Goal: Information Seeking & Learning: Learn about a topic

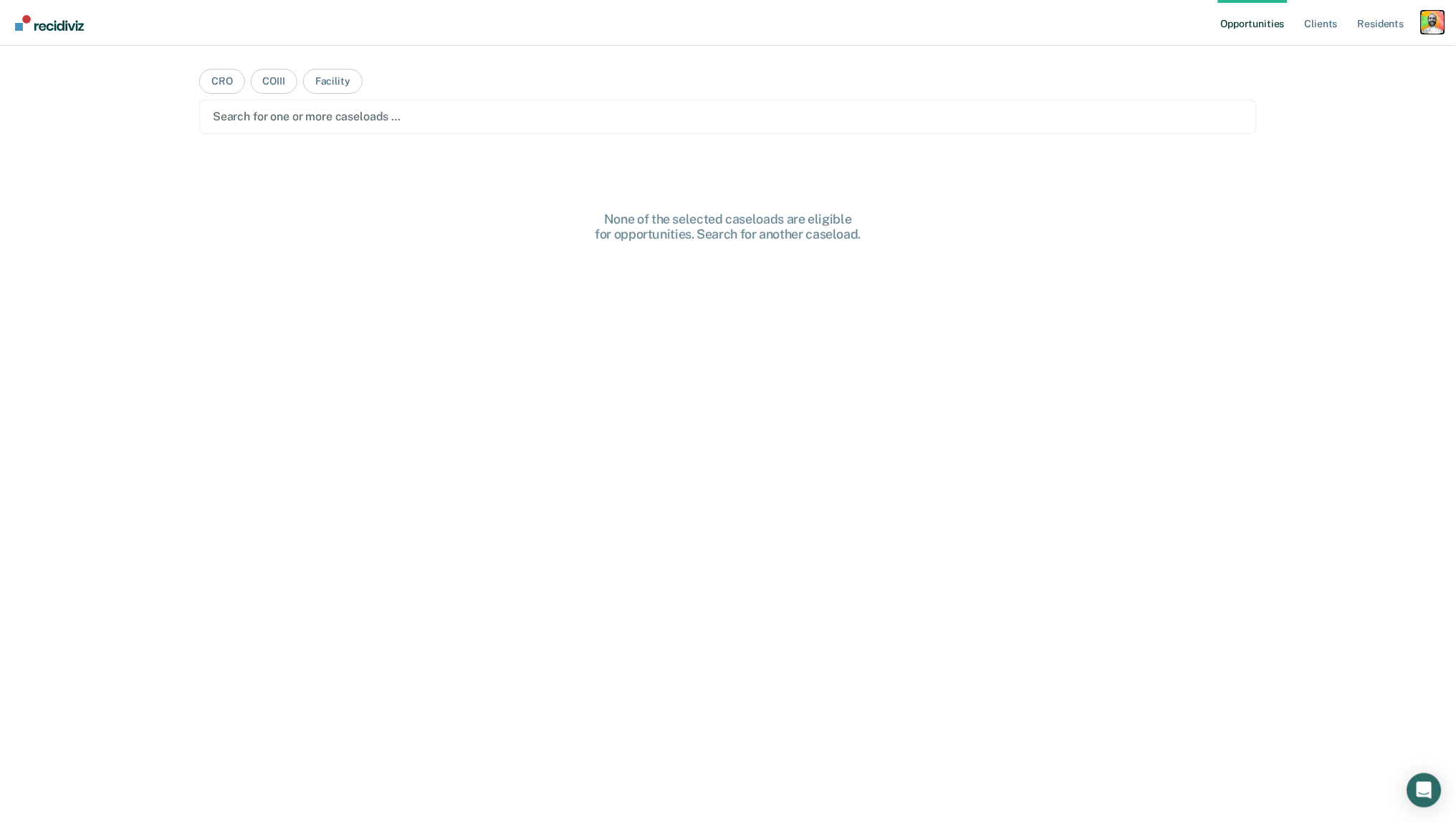
click at [1432, 20] on div "Profile dropdown button" at bounding box center [1433, 22] width 23 height 23
click at [1345, 56] on link "Profile" at bounding box center [1375, 58] width 115 height 13
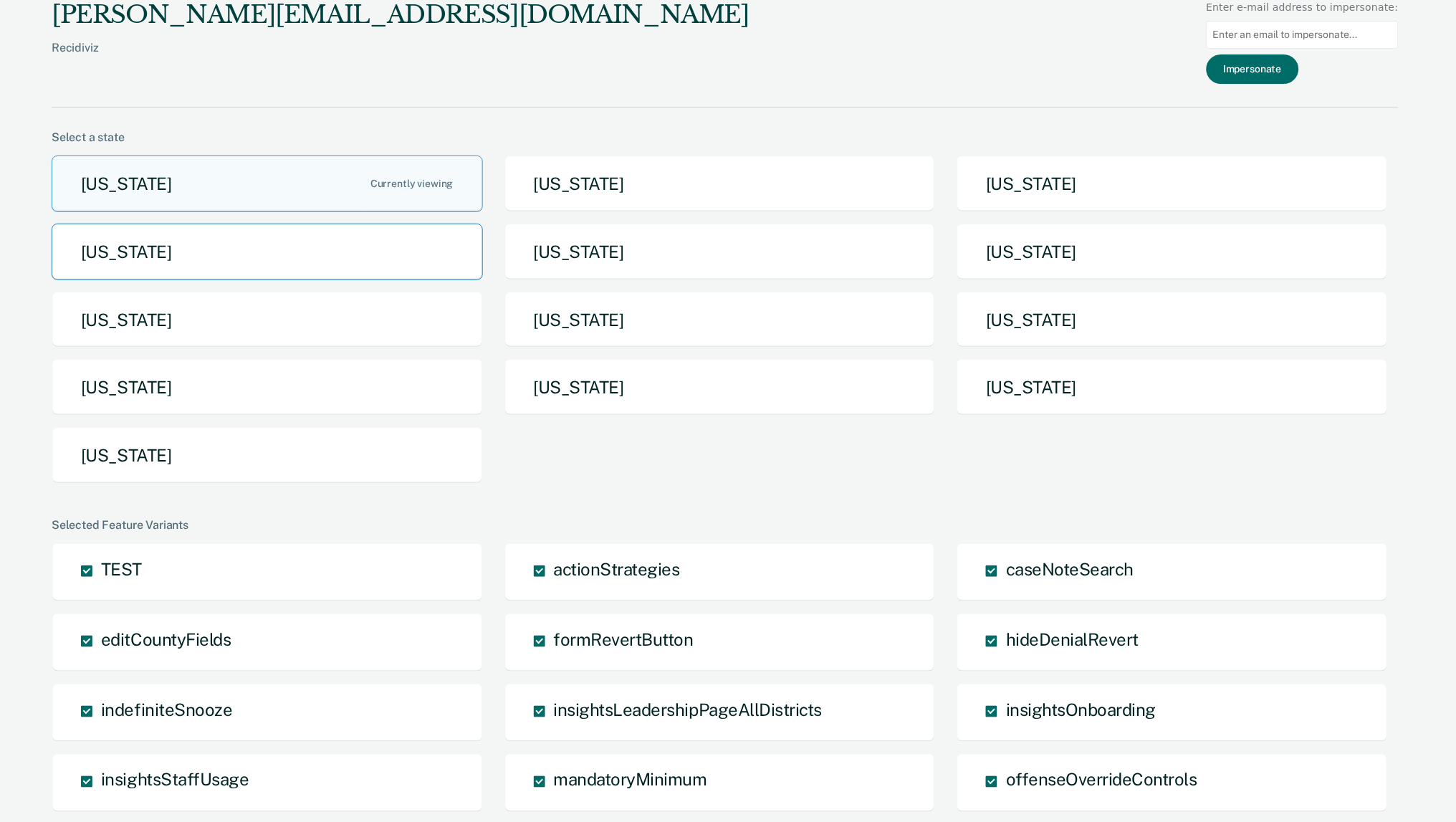
click at [235, 224] on button "[US_STATE]" at bounding box center [267, 252] width 431 height 56
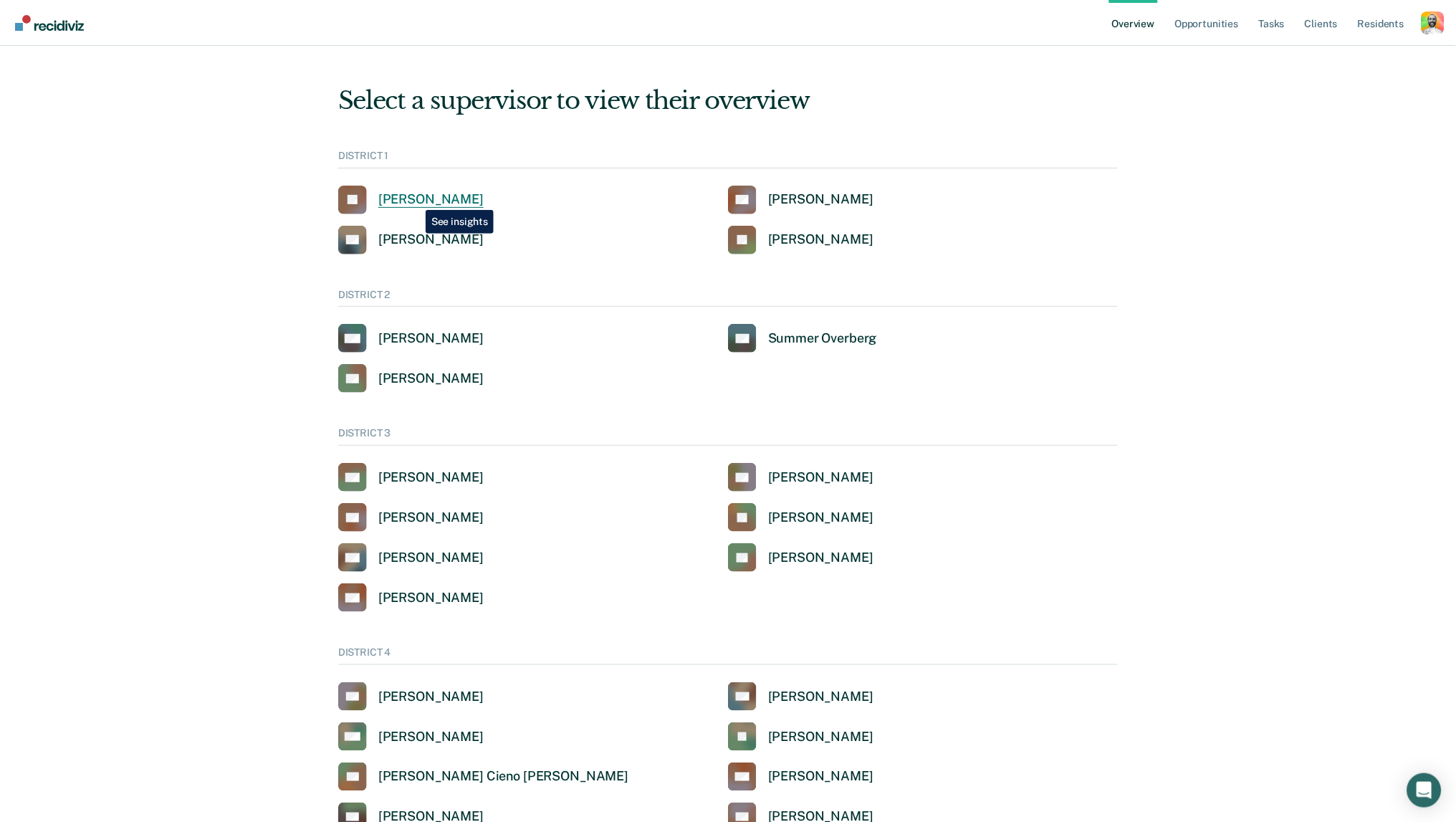
click at [415, 199] on div "[PERSON_NAME]" at bounding box center [430, 199] width 106 height 16
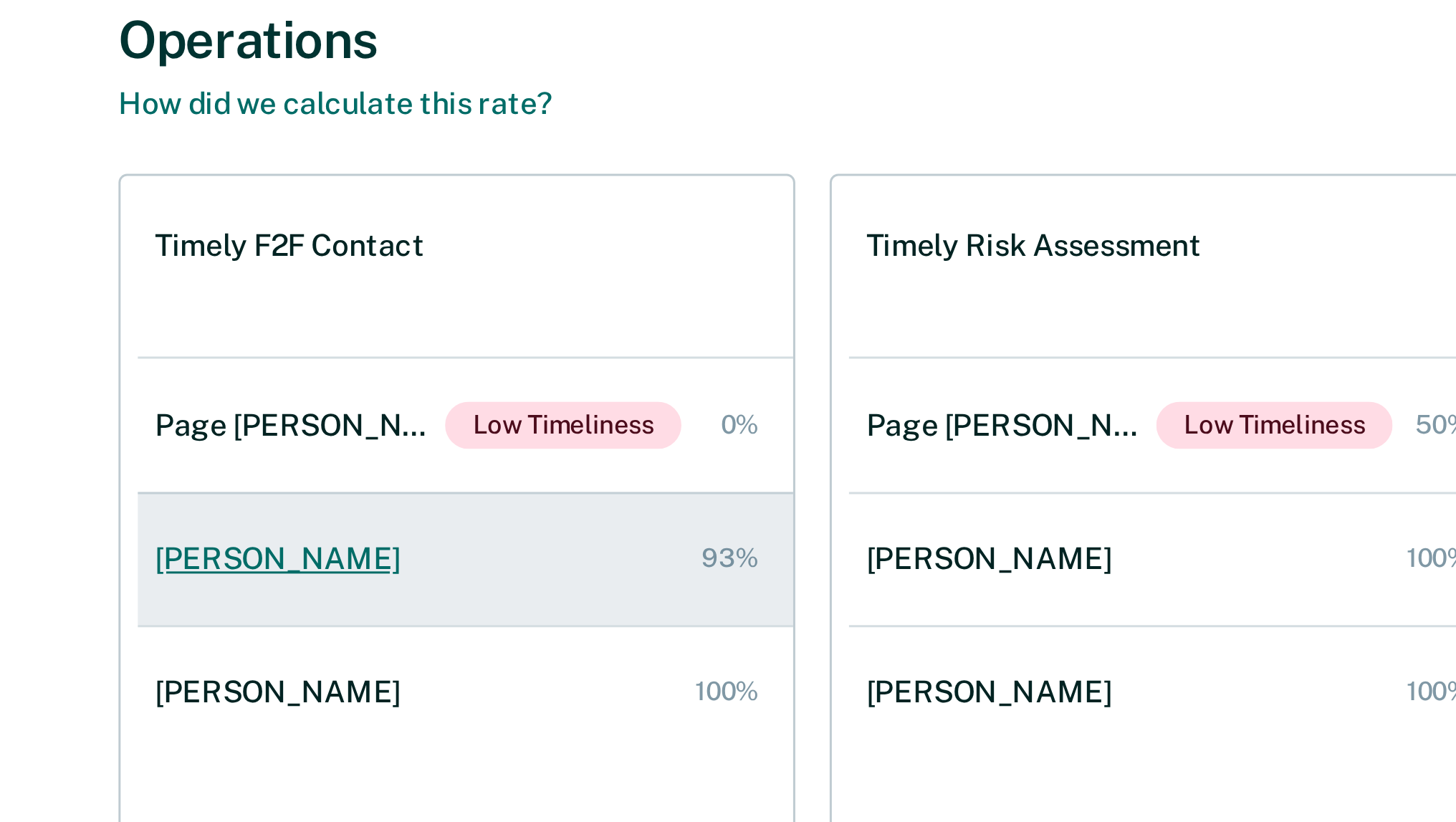
scroll to position [763, 0]
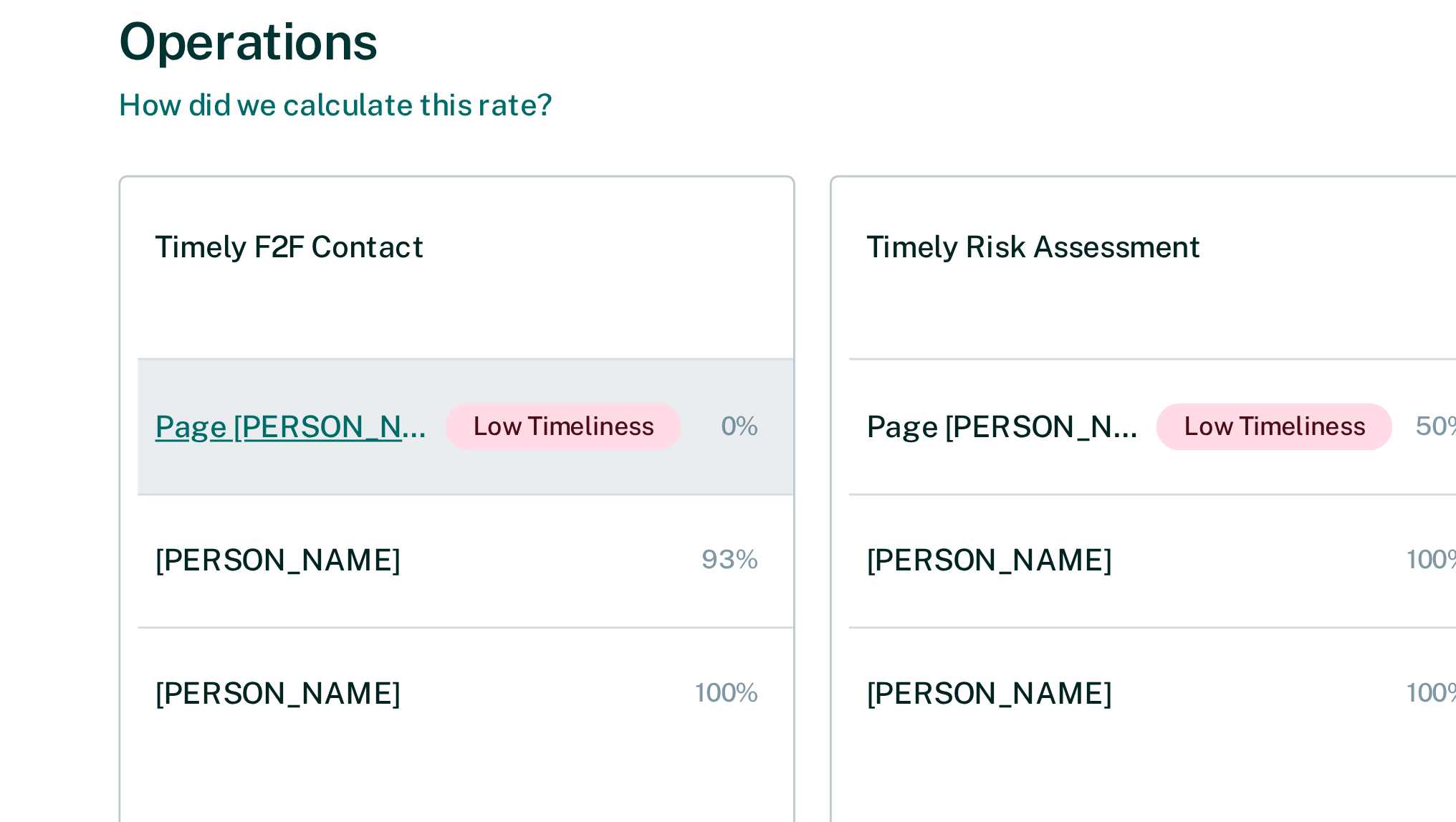
click at [350, 542] on div "Page [PERSON_NAME]" at bounding box center [398, 548] width 97 height 13
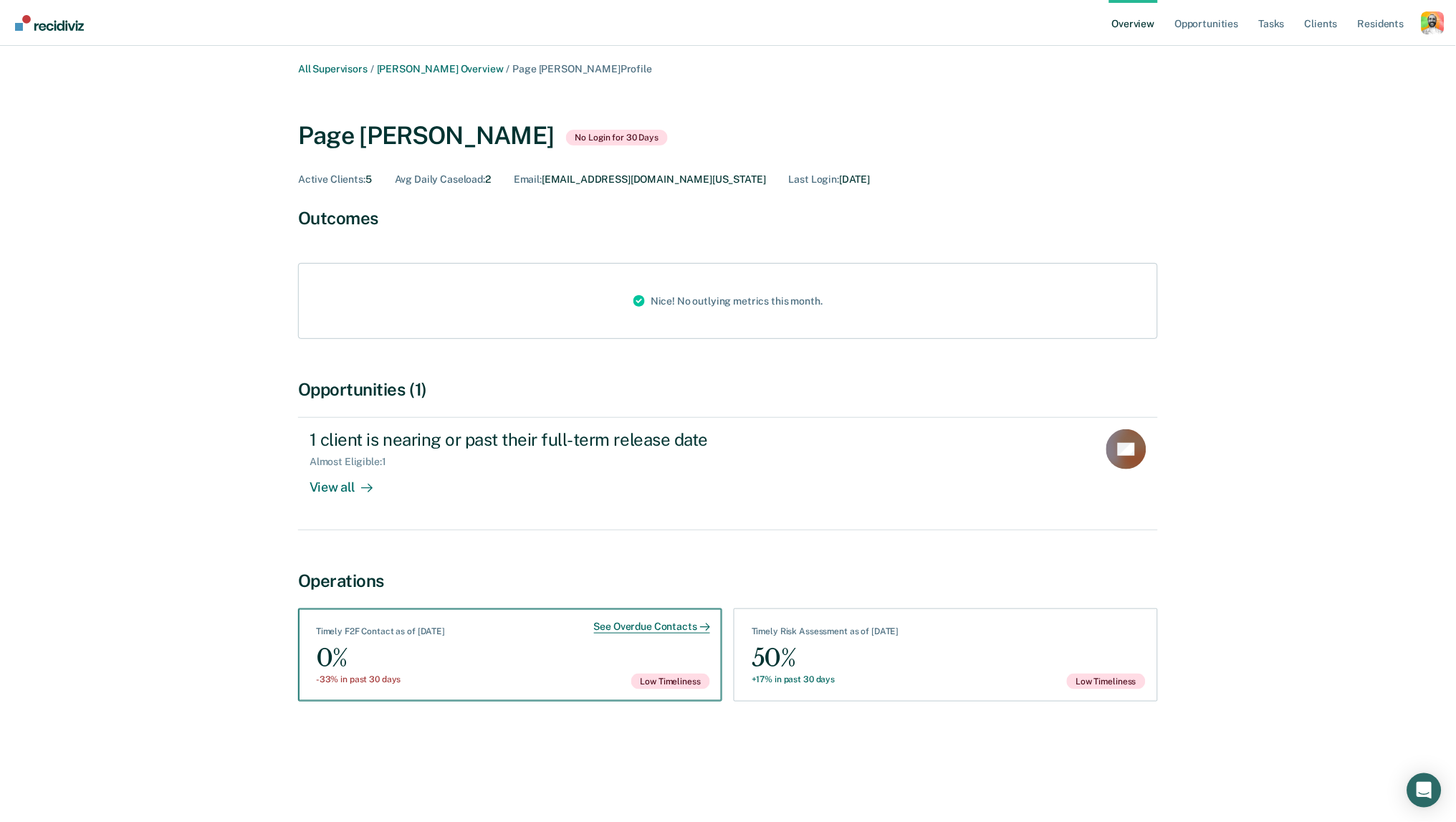
click at [617, 621] on div "See Overdue Contacts" at bounding box center [652, 626] width 116 height 13
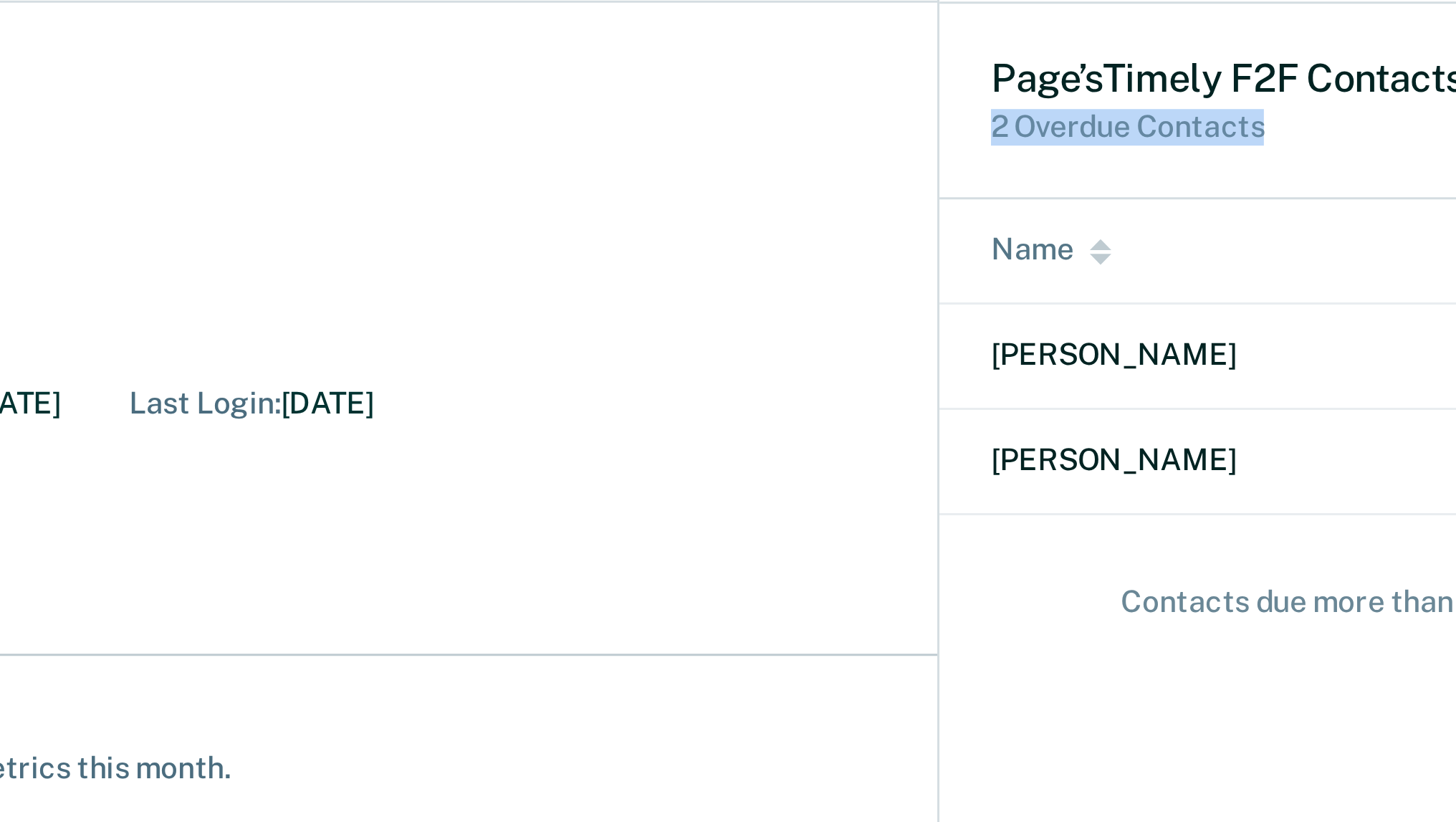
drag, startPoint x: 326, startPoint y: 46, endPoint x: 403, endPoint y: 51, distance: 77.2
click at [1059, 51] on div "Page ’s Timely F2F Contact s 2 Overdue Contacts" at bounding box center [1256, 78] width 396 height 65
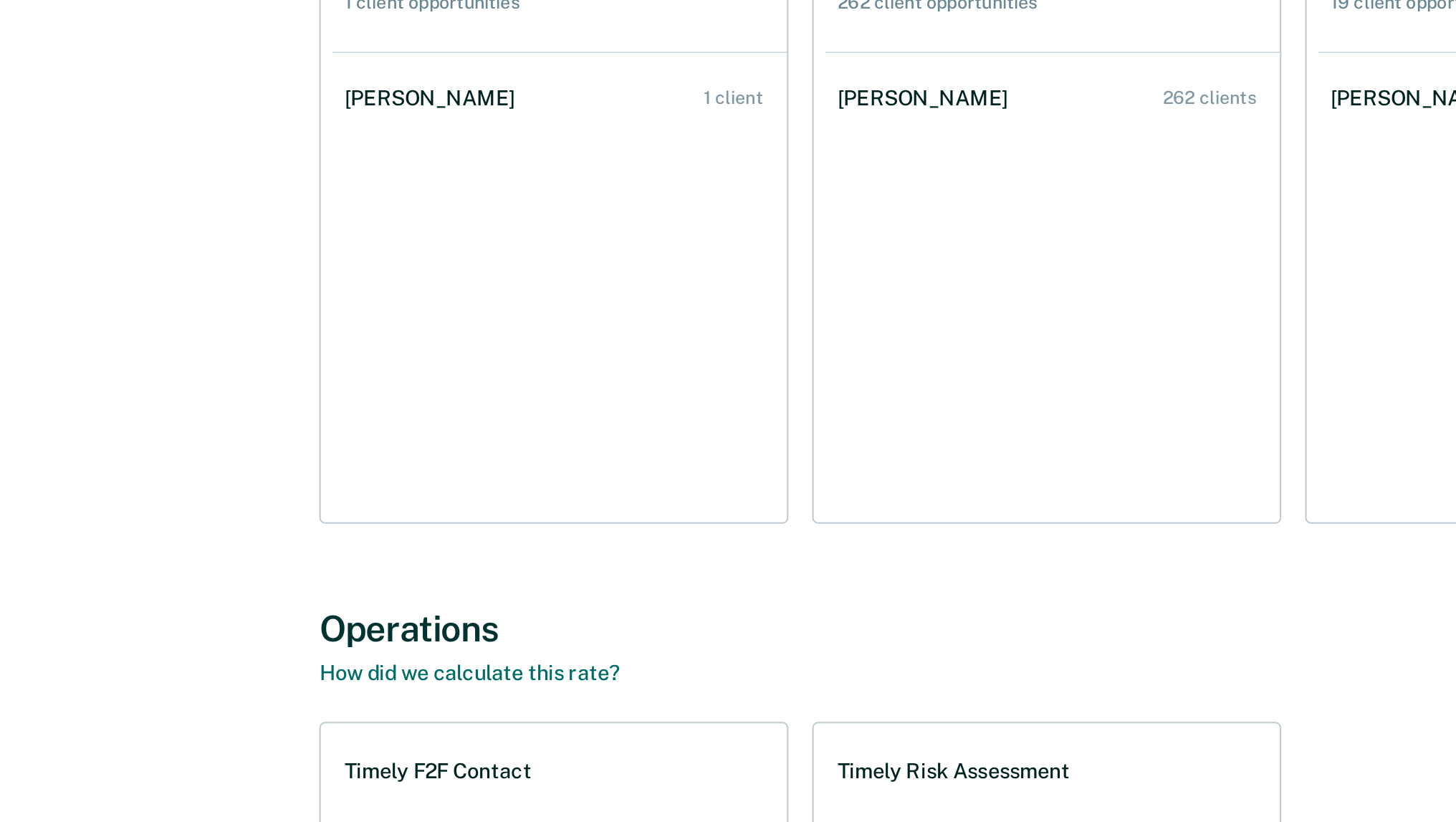
scroll to position [734, 0]
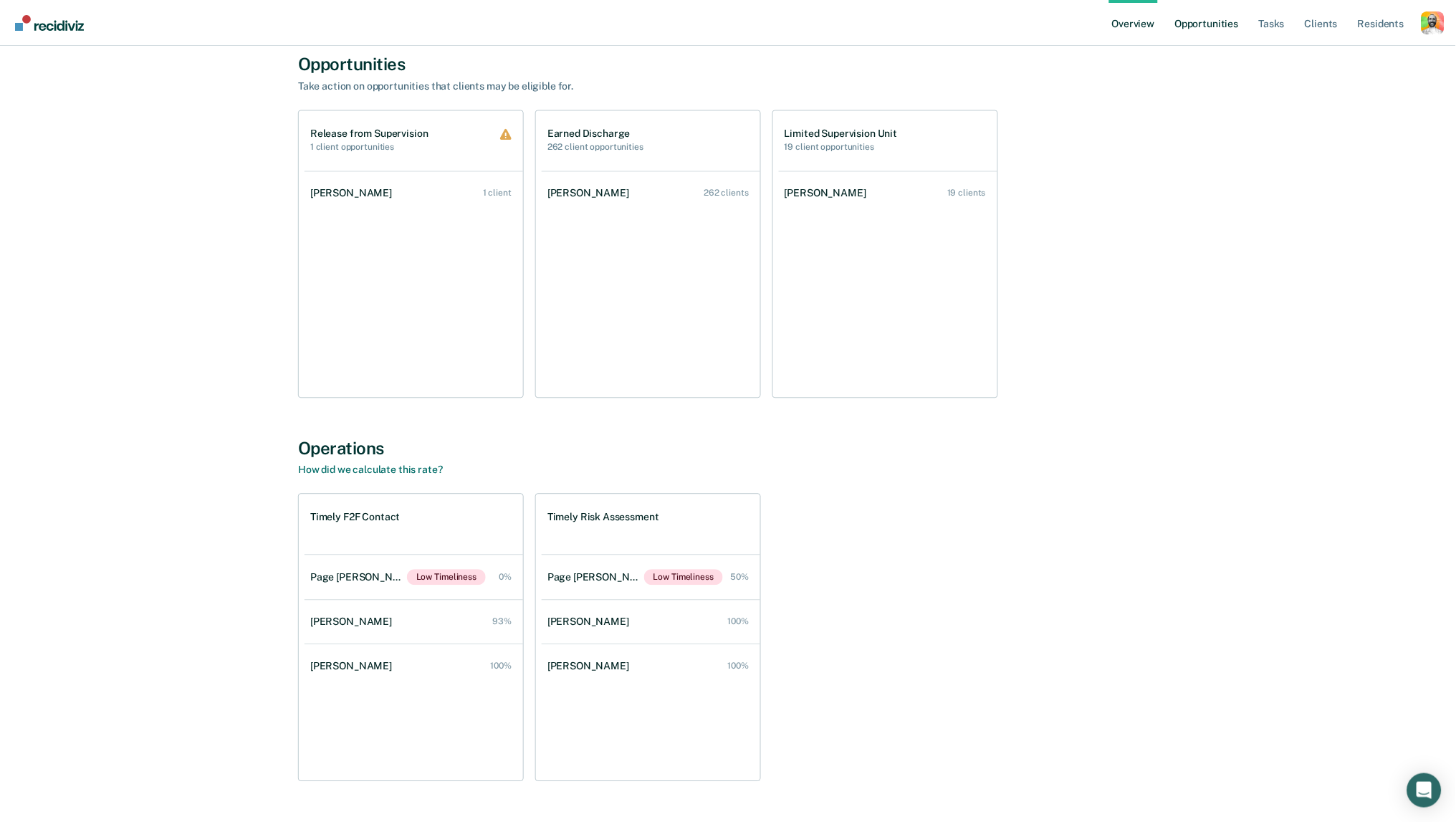
click at [1216, 21] on link "Opportunities" at bounding box center [1207, 22] width 70 height 46
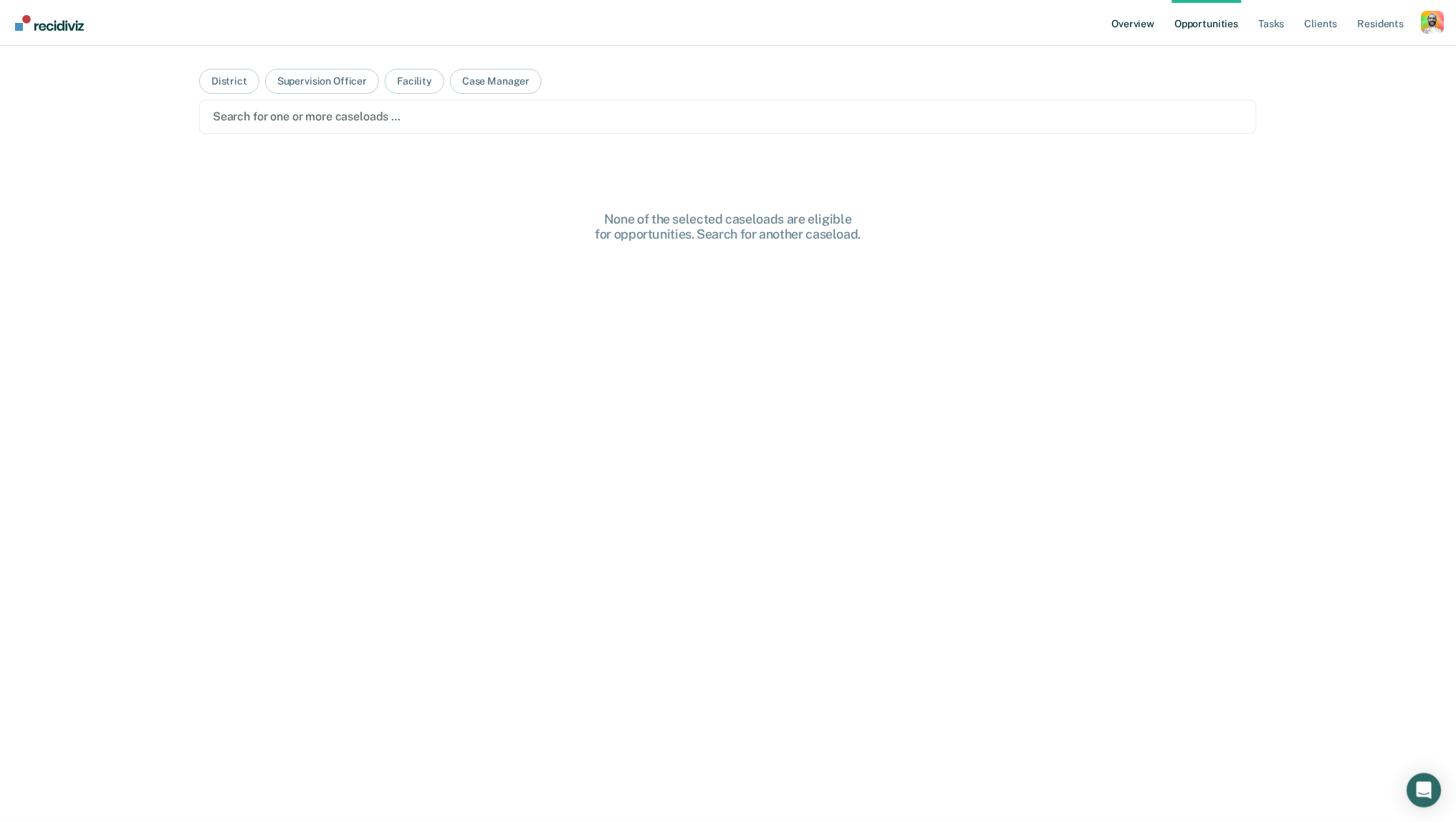
click at [1121, 22] on link "Overview" at bounding box center [1133, 22] width 48 height 46
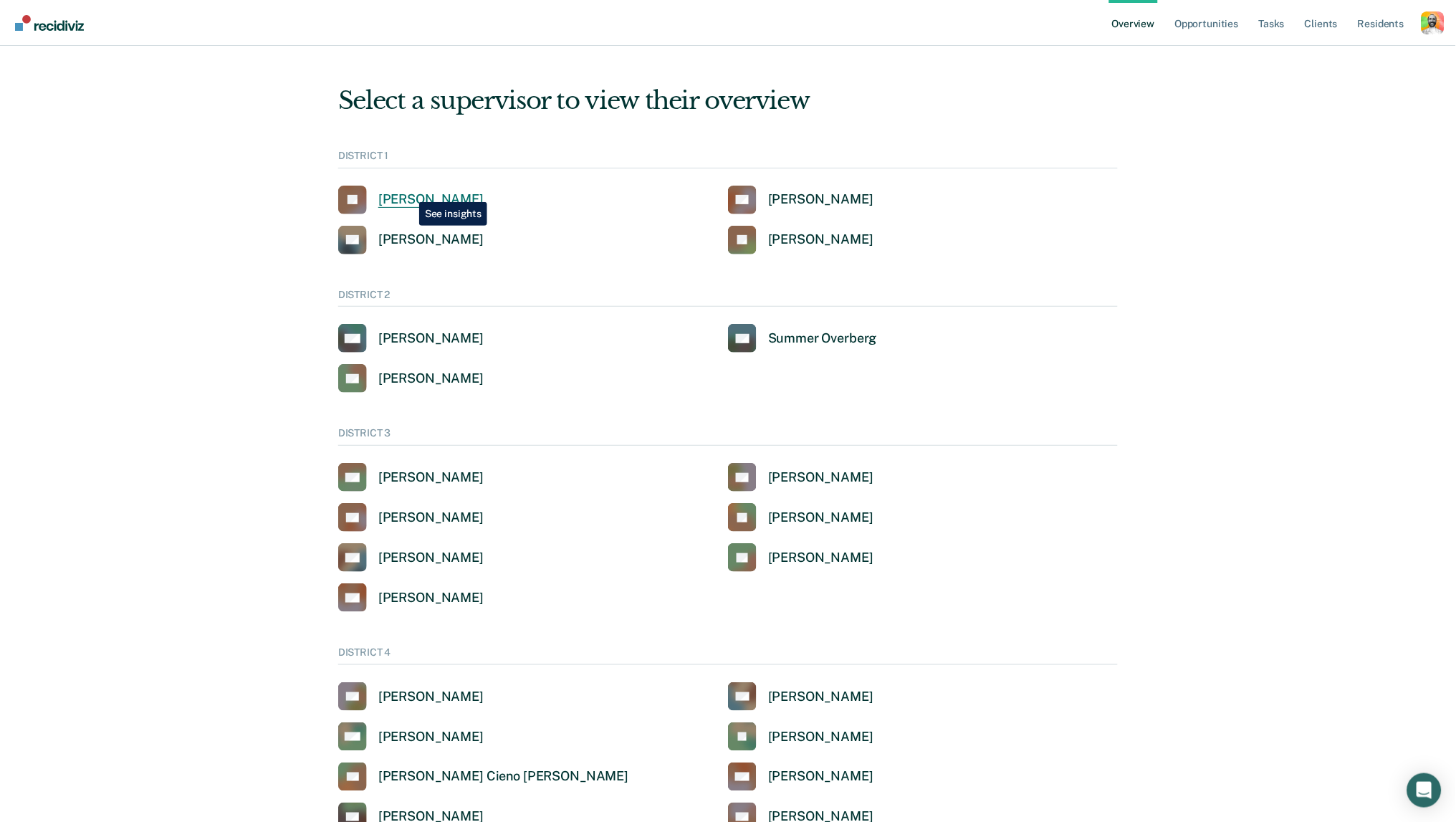
click at [408, 191] on div "[PERSON_NAME]" at bounding box center [430, 199] width 106 height 16
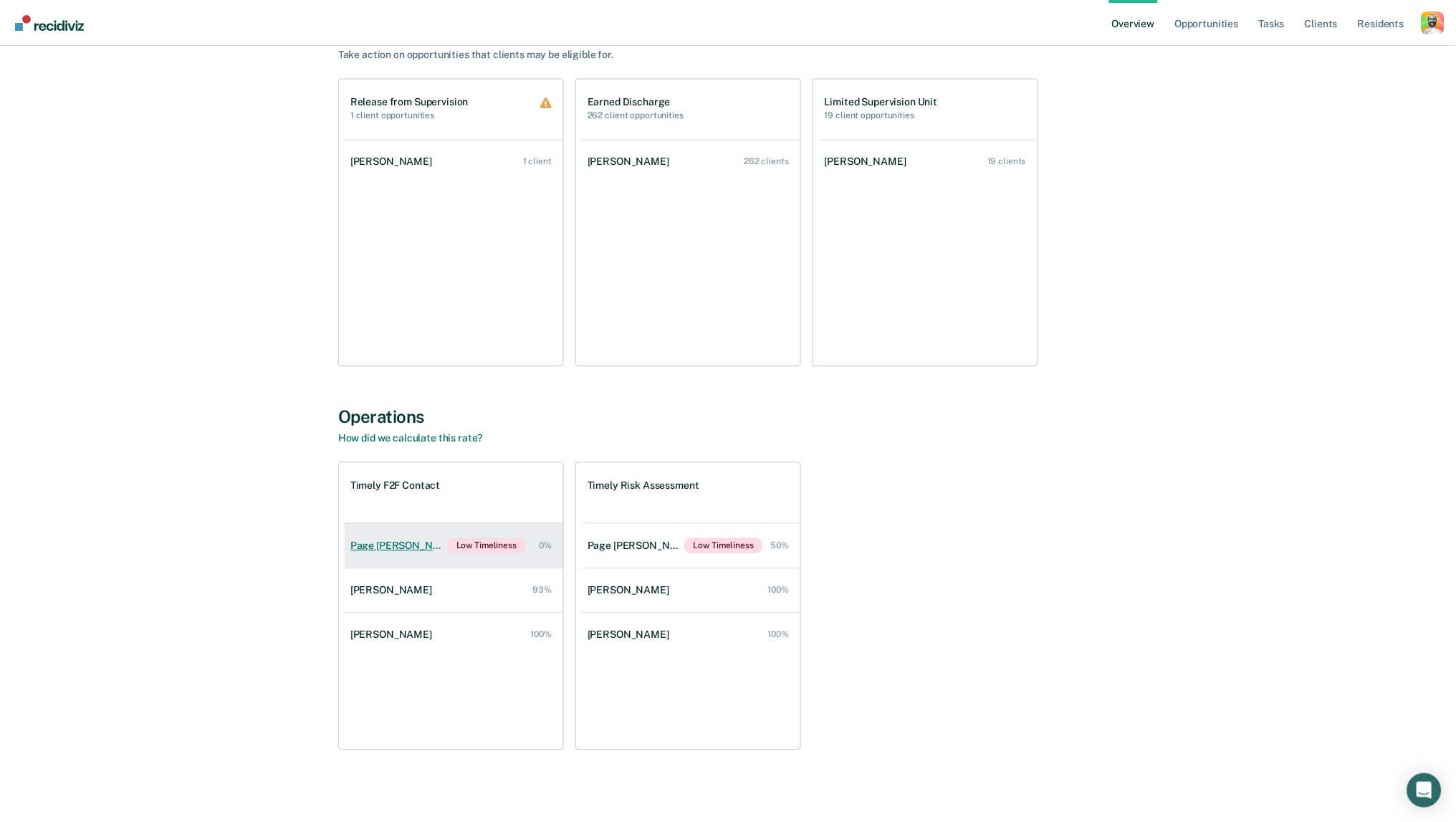
scroll to position [763, 0]
click at [383, 551] on link "Page [PERSON_NAME] Low Timeliness 0%" at bounding box center [453, 548] width 218 height 45
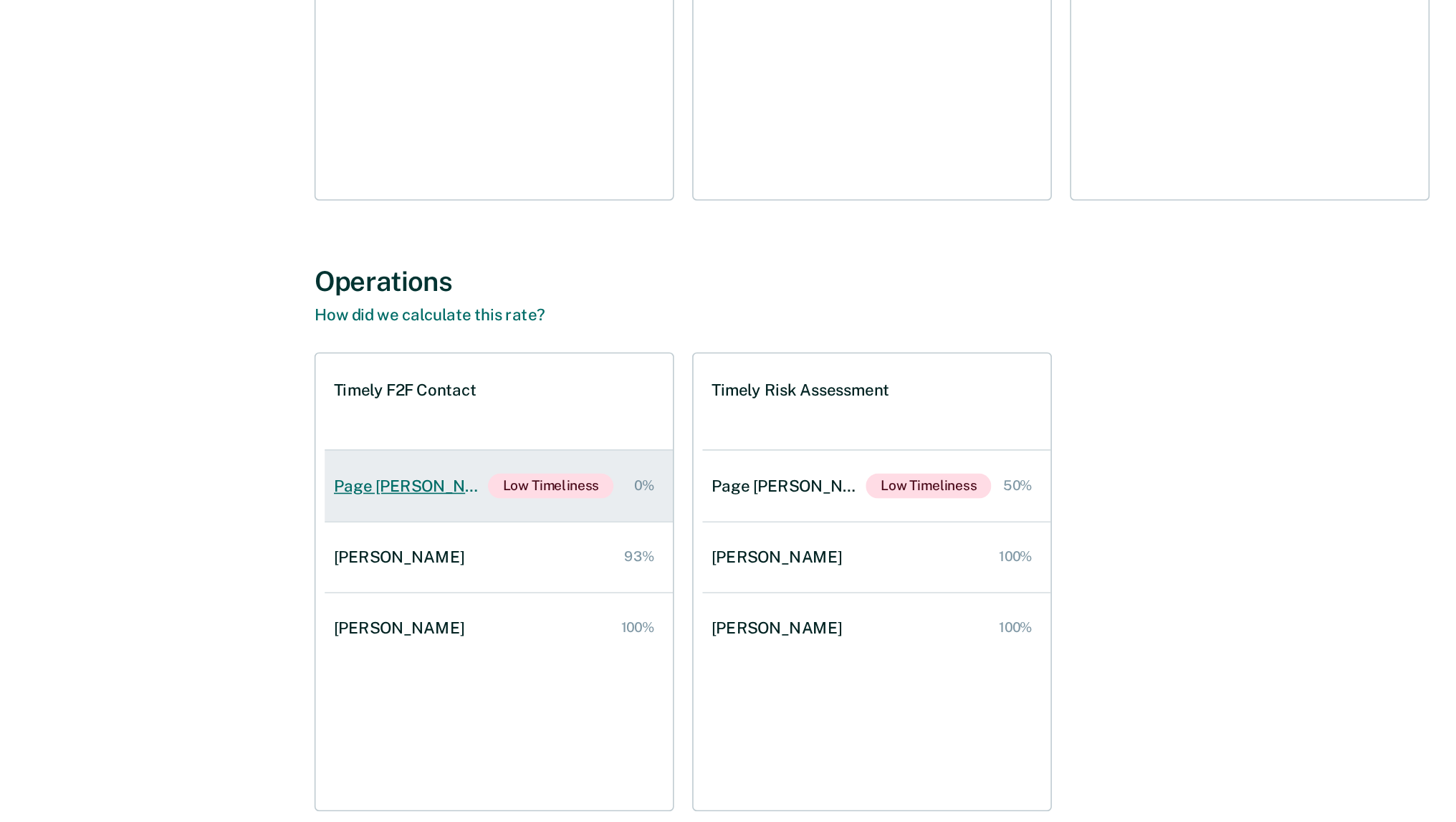
scroll to position [762, 0]
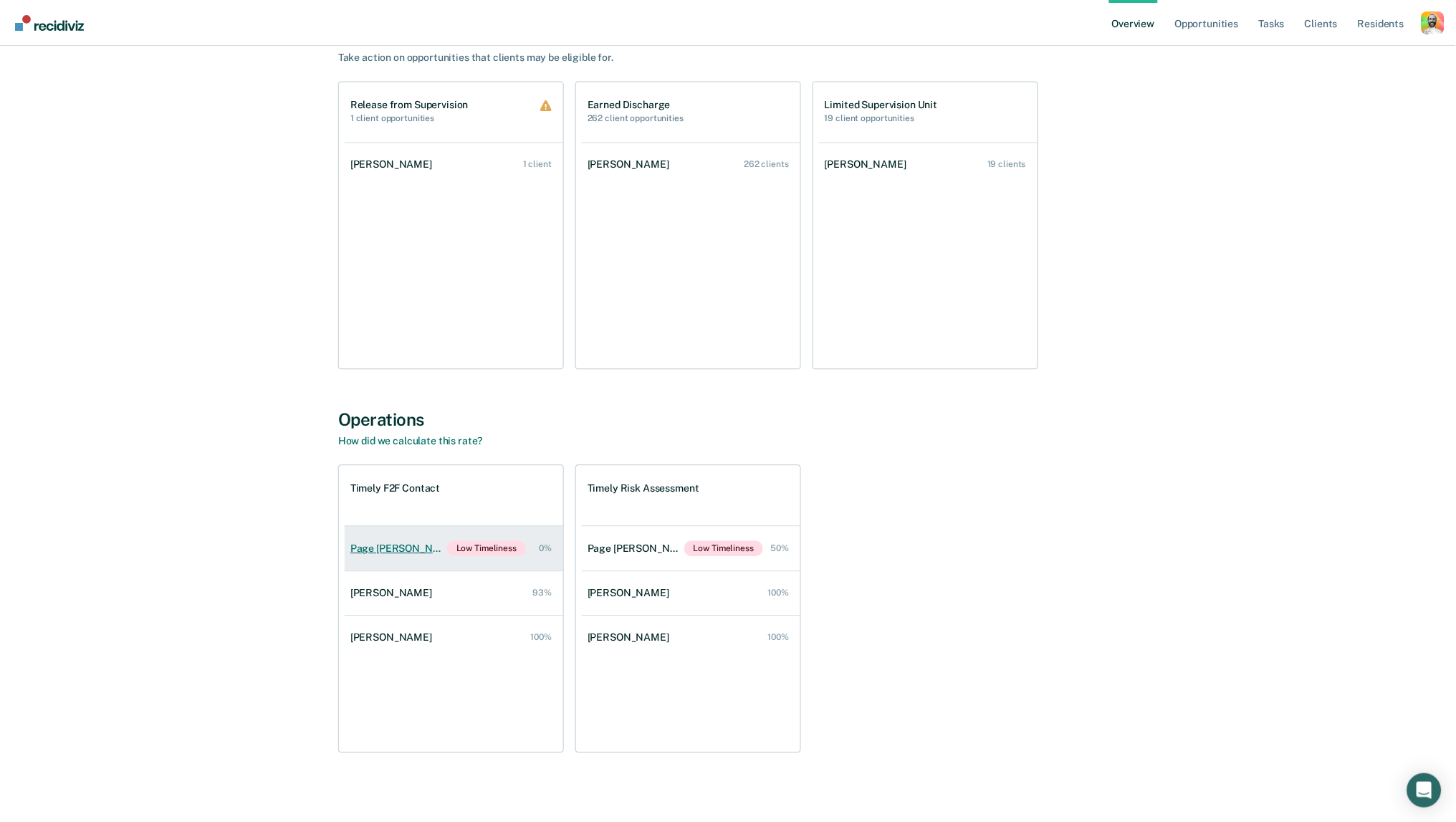
click at [404, 544] on div "Page [PERSON_NAME]" at bounding box center [398, 549] width 97 height 13
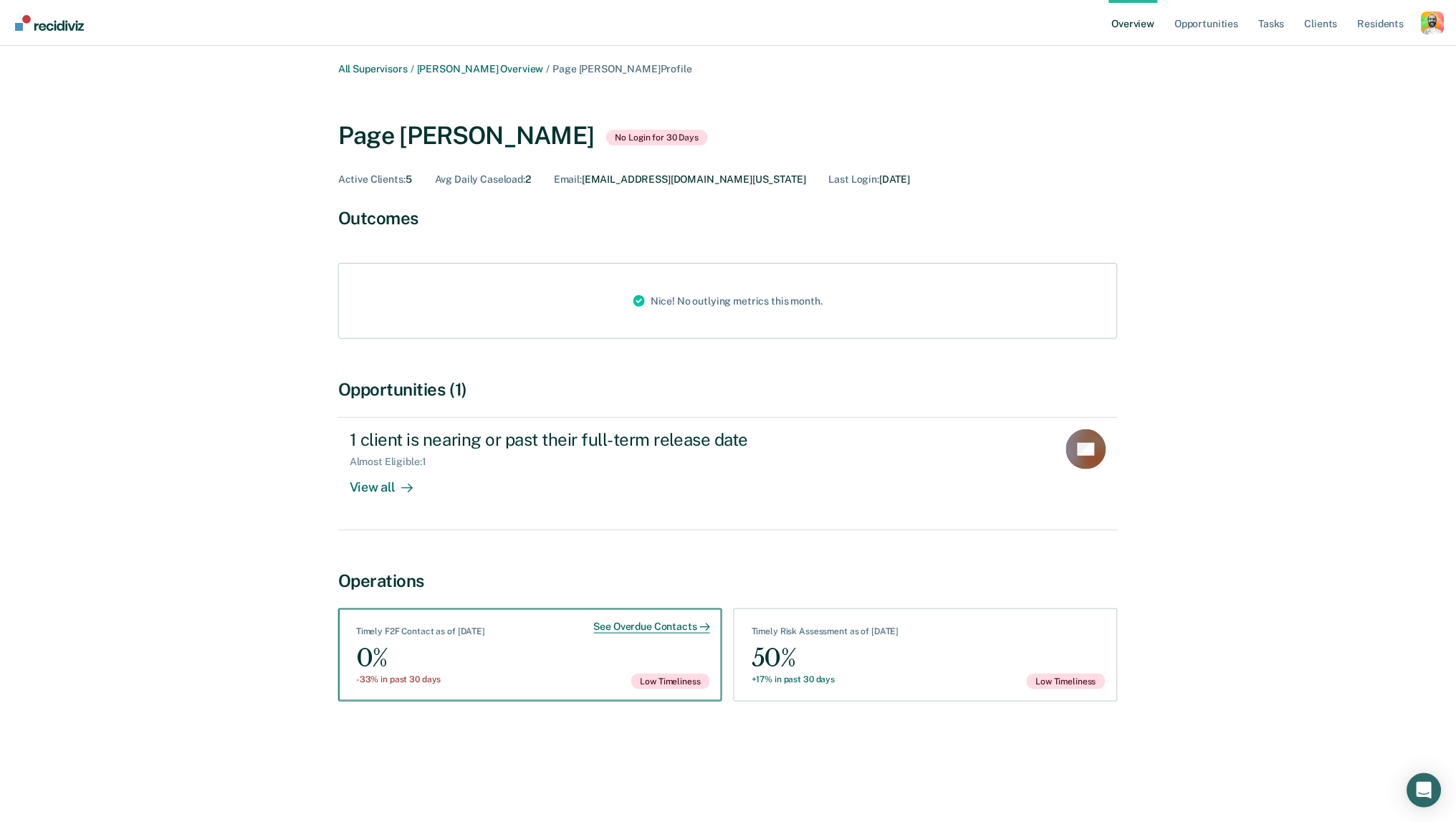
click at [621, 621] on div "See Overdue Contacts" at bounding box center [652, 626] width 116 height 13
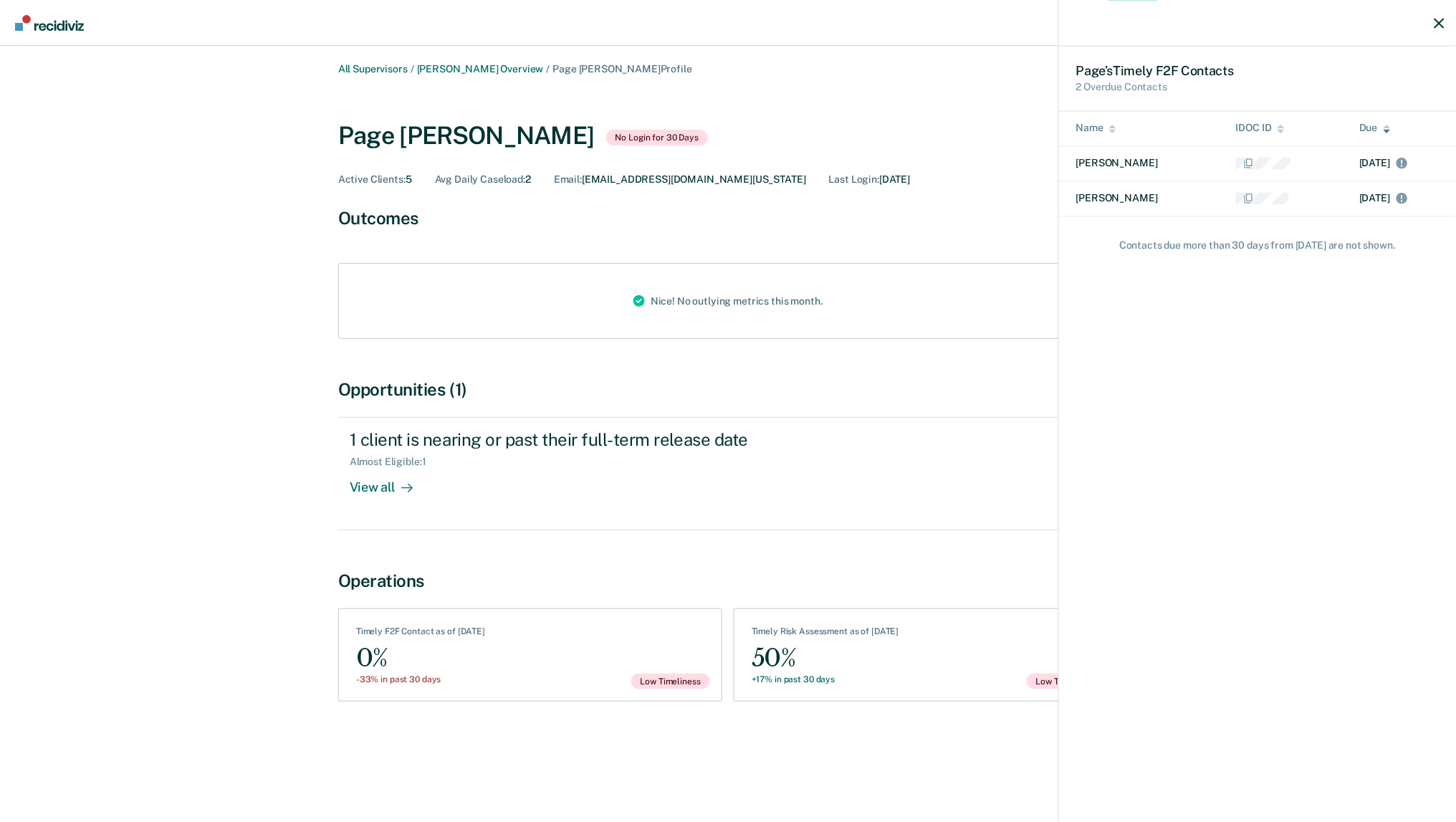
click at [1441, 22] on icon "button" at bounding box center [1440, 22] width 10 height 10
